Goal: Obtain resource: Download file/media

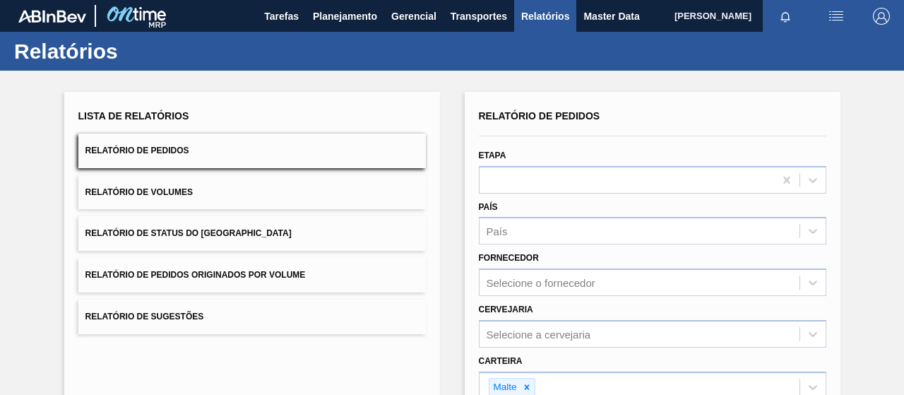
scroll to position [261, 0]
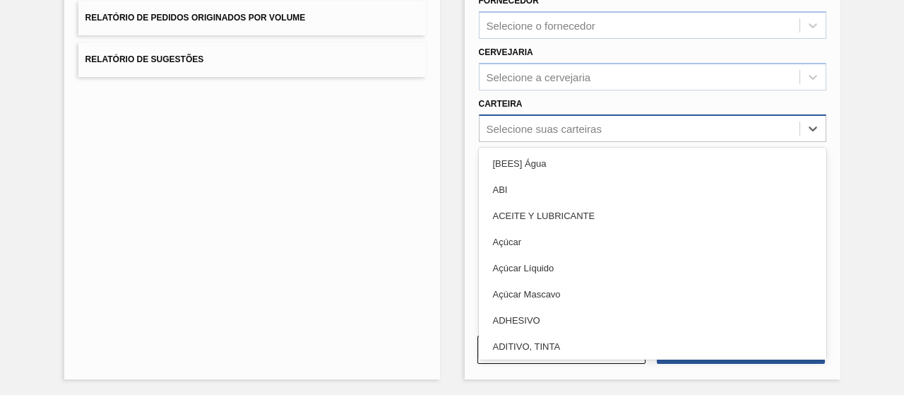
drag, startPoint x: 490, startPoint y: 122, endPoint x: 495, endPoint y: 129, distance: 8.1
click at [490, 122] on div "Selecione suas carteiras" at bounding box center [544, 128] width 115 height 12
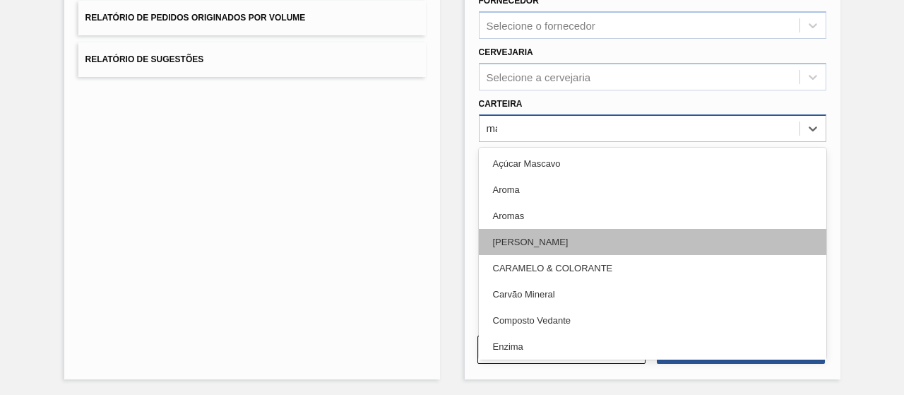
type input "mal"
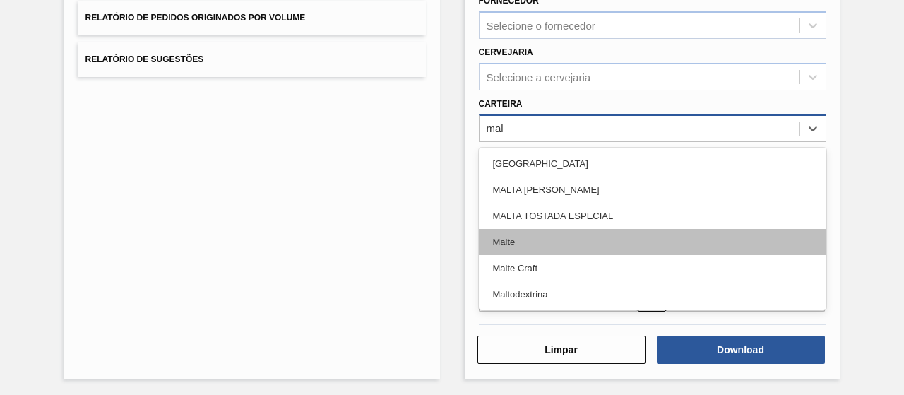
click at [509, 235] on div "Malte" at bounding box center [653, 242] width 348 height 26
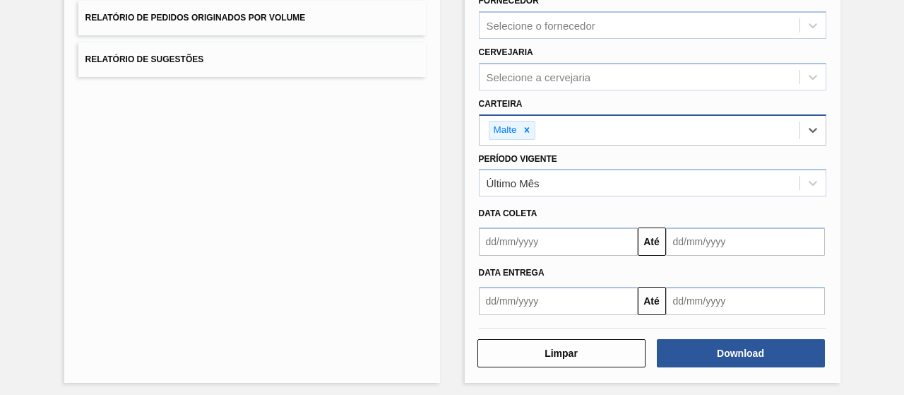
click at [534, 237] on input "text" at bounding box center [558, 241] width 159 height 28
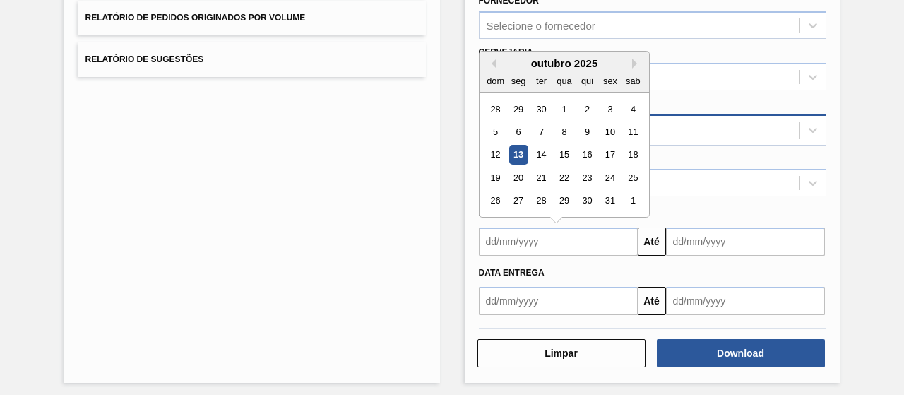
click at [527, 153] on div "12 13 14 15 16 17 18" at bounding box center [564, 154] width 160 height 23
click at [497, 64] on div "outubro 2025" at bounding box center [565, 63] width 170 height 12
click at [492, 61] on button "Previous Month" at bounding box center [492, 64] width 10 height 10
click at [491, 61] on button "Previous Month" at bounding box center [492, 64] width 10 height 10
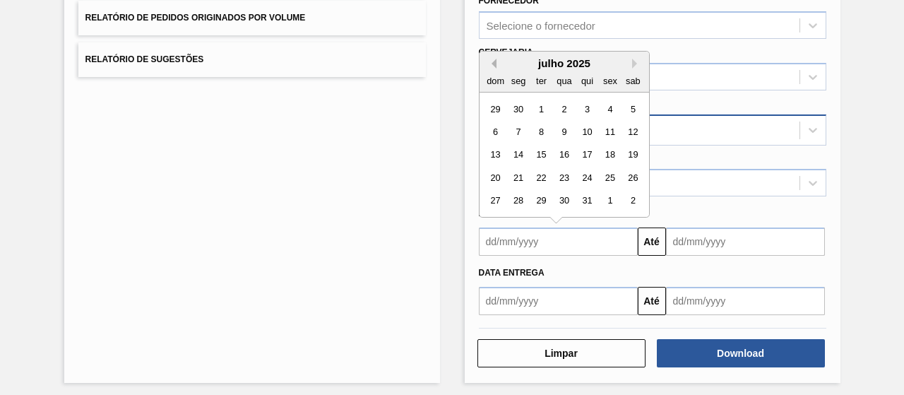
click at [491, 60] on button "Previous Month" at bounding box center [492, 64] width 10 height 10
click at [634, 59] on button "Next Month" at bounding box center [637, 64] width 10 height 10
click at [541, 107] on div "1" at bounding box center [540, 109] width 19 height 19
type input "[DATE]"
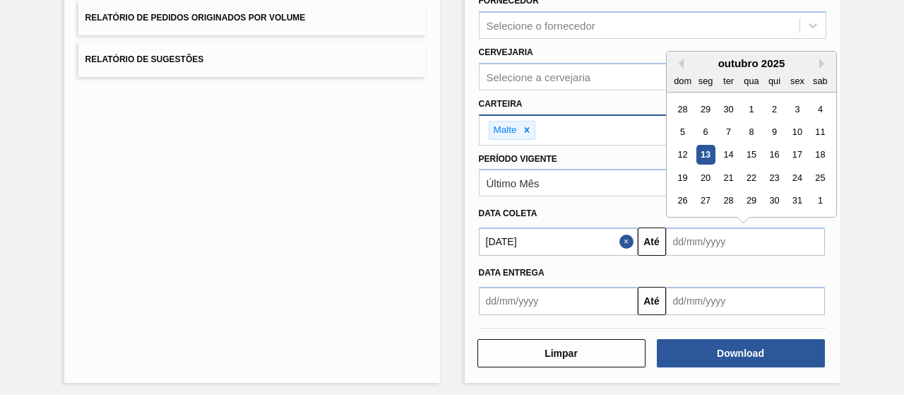
click at [689, 231] on input "text" at bounding box center [745, 241] width 159 height 28
click at [702, 149] on div "13" at bounding box center [705, 155] width 19 height 19
type input "[DATE]"
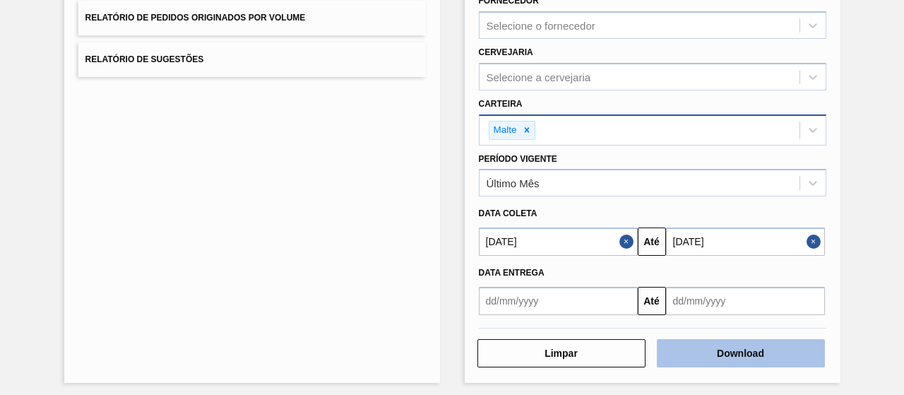
click at [715, 346] on button "Download" at bounding box center [741, 353] width 168 height 28
